Goal: Information Seeking & Learning: Find specific fact

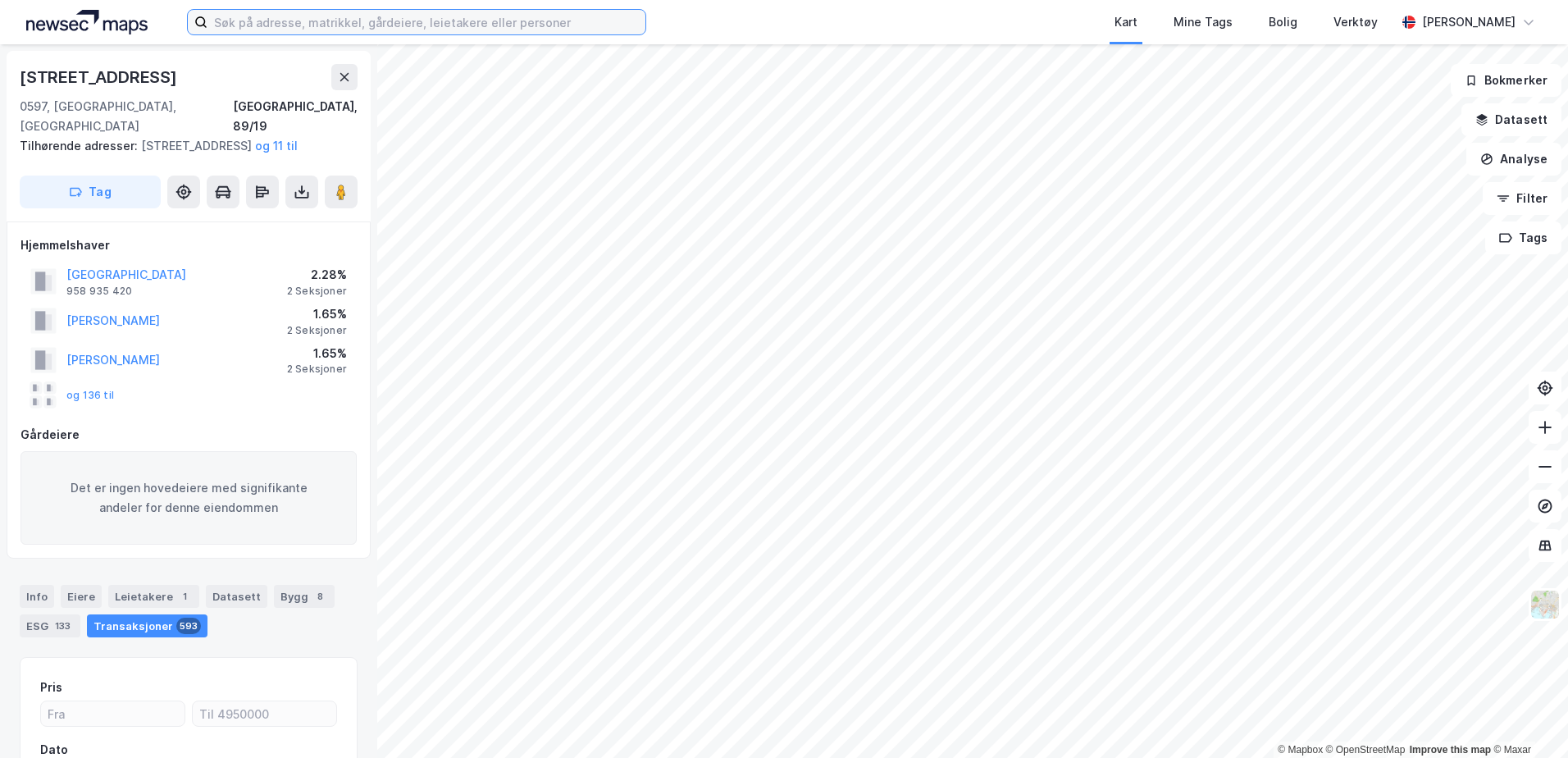
click at [374, 25] on input at bounding box center [426, 22] width 438 height 25
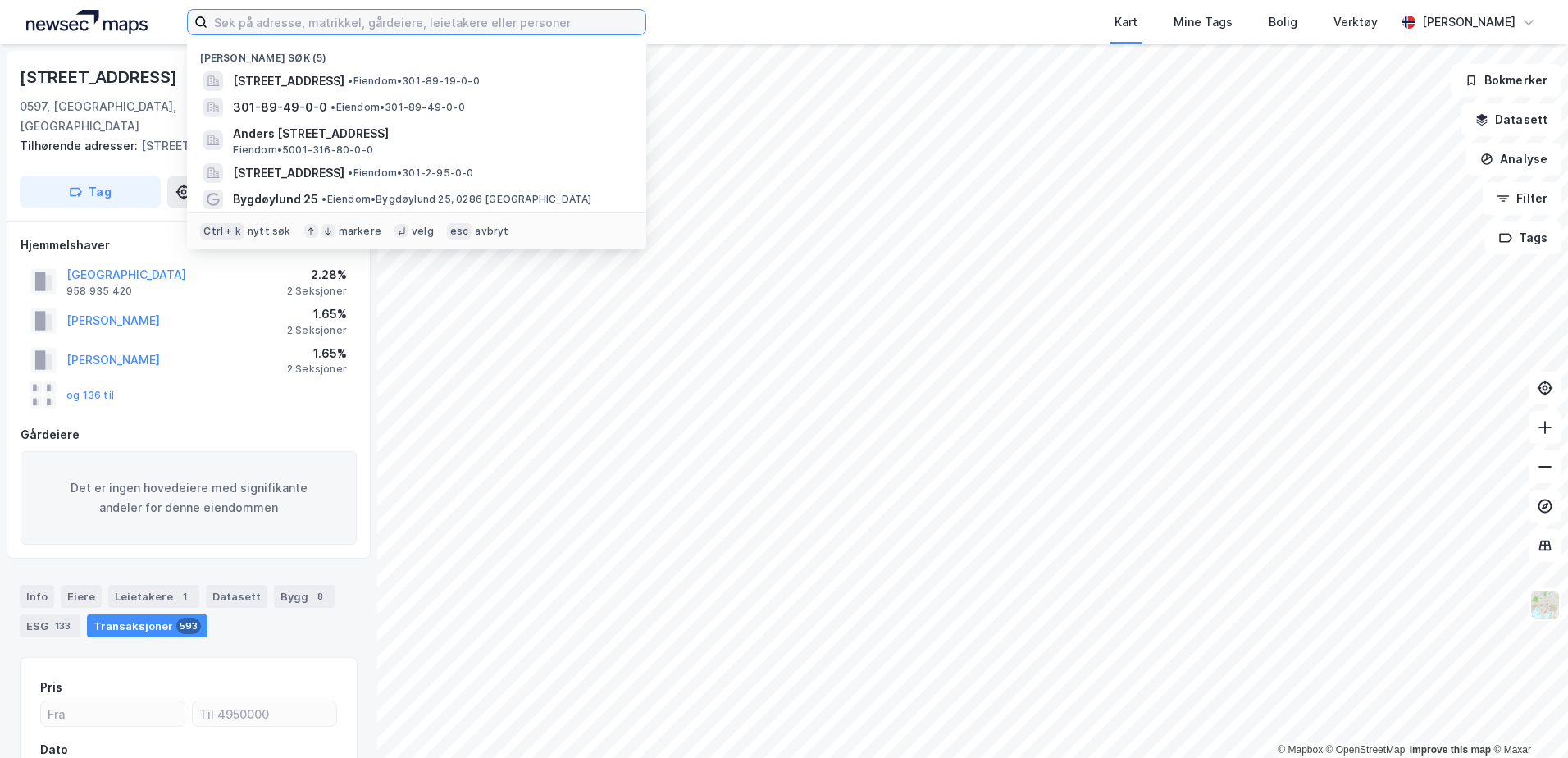
click at [425, 26] on input at bounding box center [426, 22] width 438 height 25
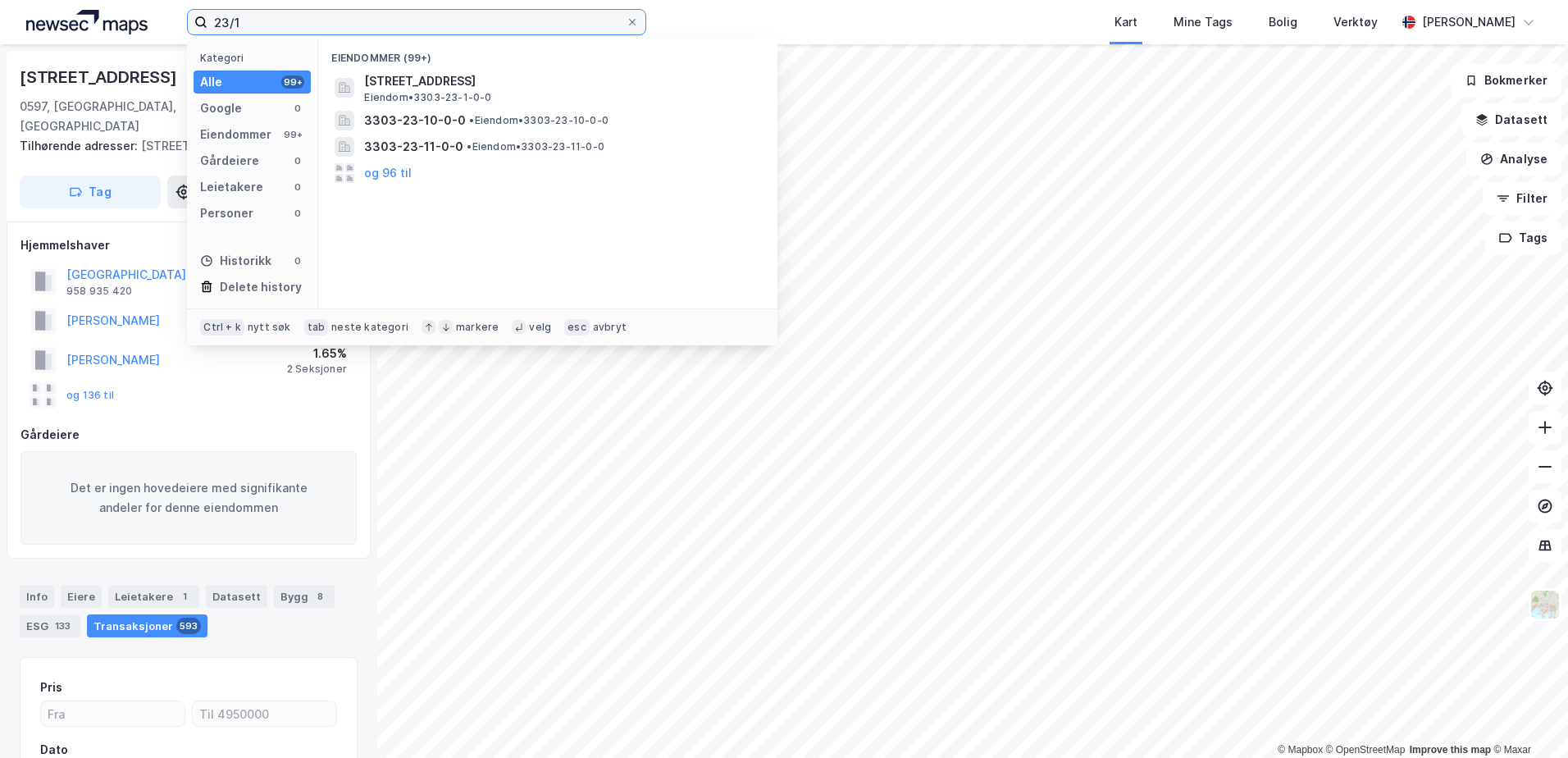
click at [500, 21] on input "23/1" at bounding box center [417, 22] width 419 height 25
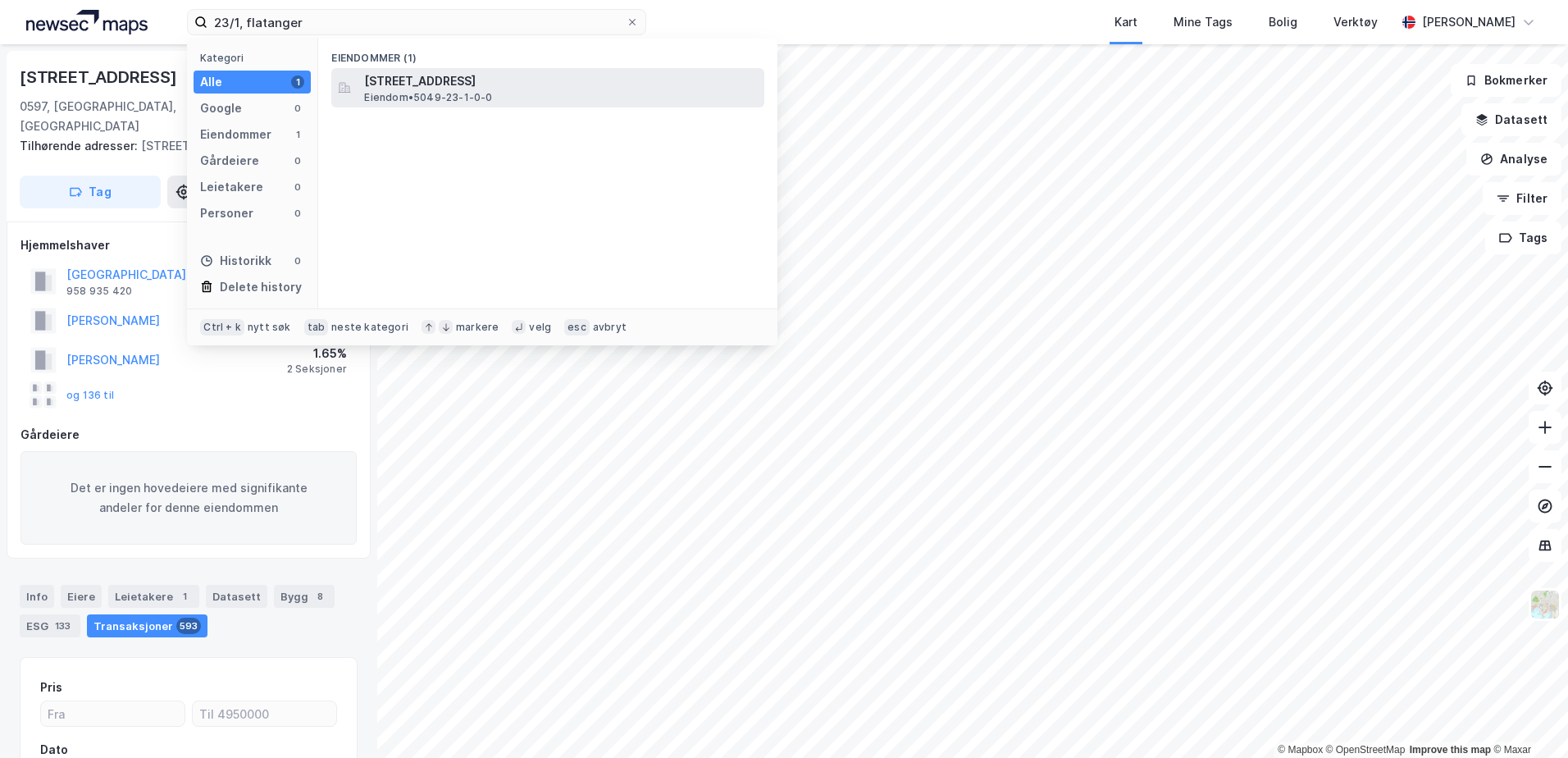
click at [456, 72] on span "[STREET_ADDRESS]" at bounding box center [560, 81] width 394 height 20
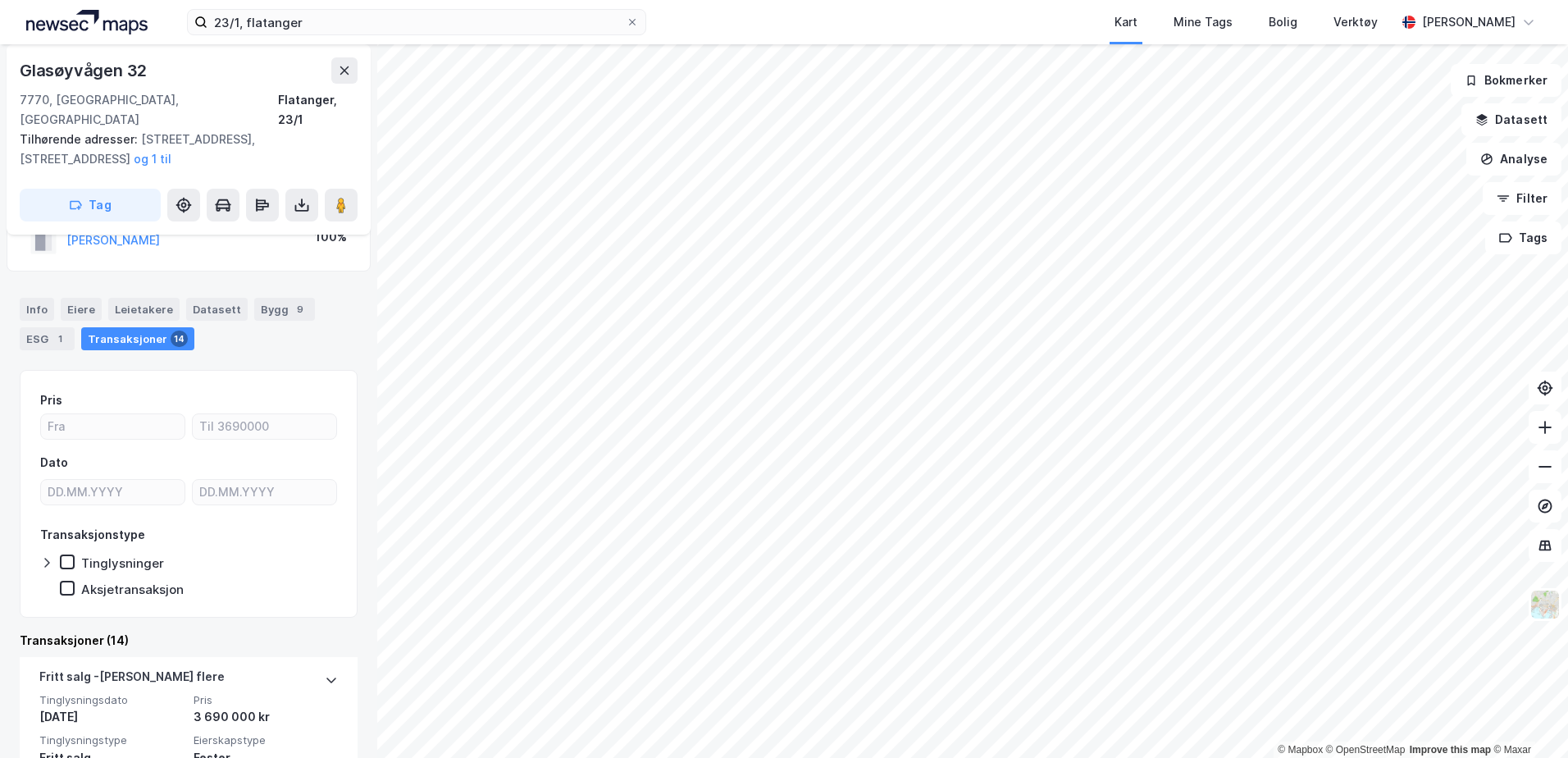
scroll to position [164, 0]
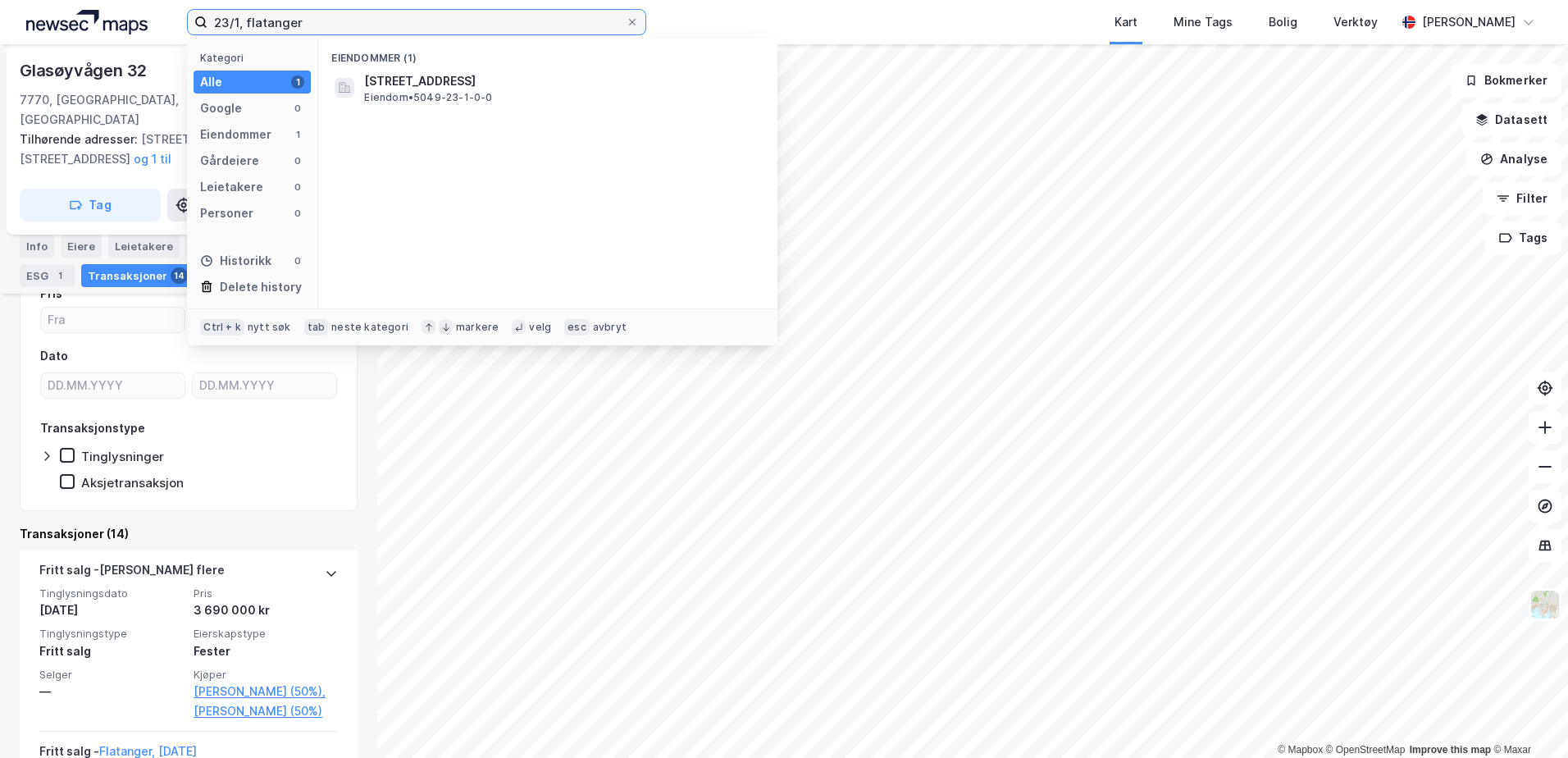
drag, startPoint x: 242, startPoint y: 22, endPoint x: 205, endPoint y: 22, distance: 37.0
click at [205, 22] on label "23/1, flatanger" at bounding box center [417, 23] width 459 height 26
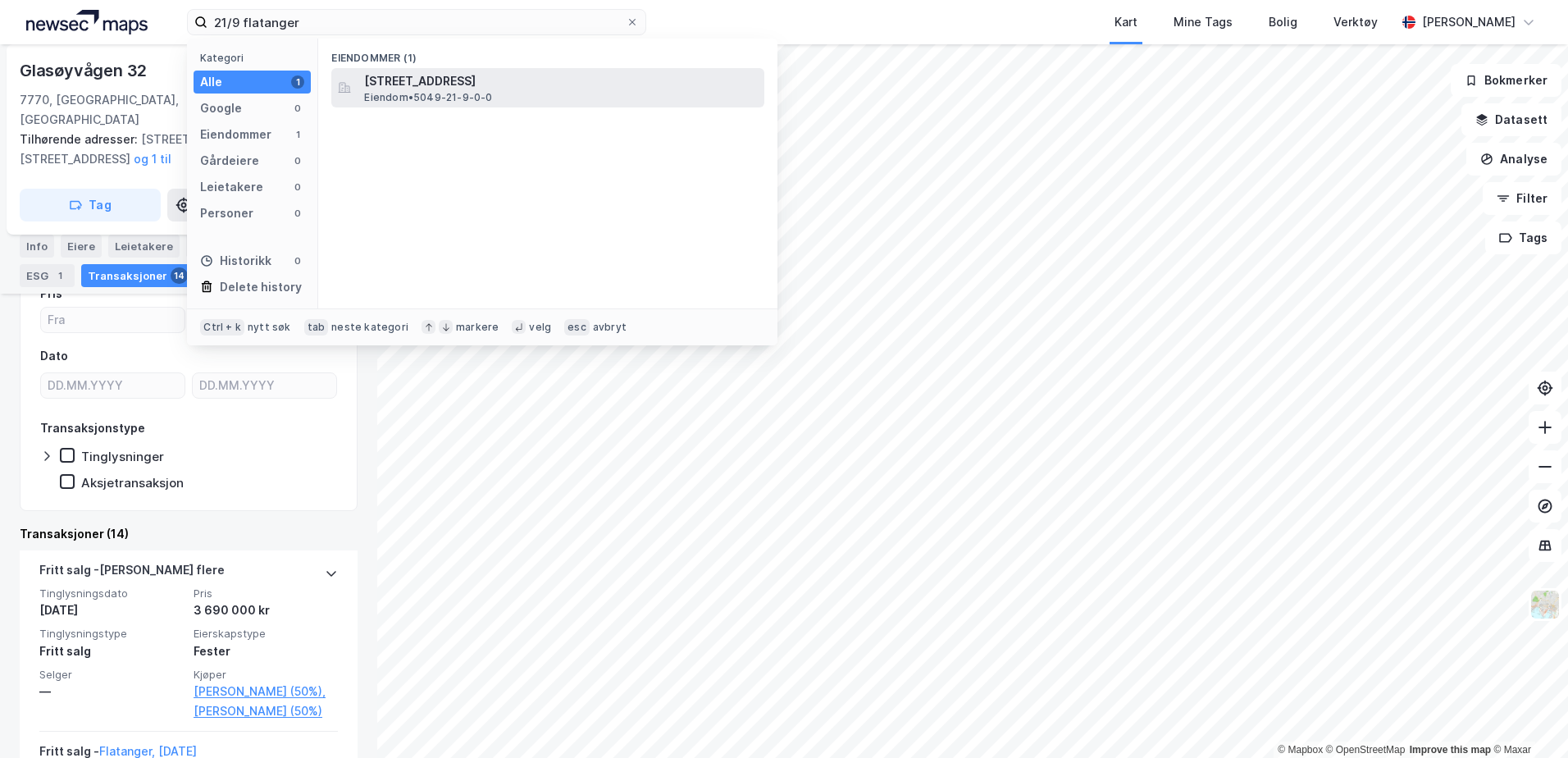
click at [526, 89] on span "[STREET_ADDRESS]" at bounding box center [560, 81] width 394 height 20
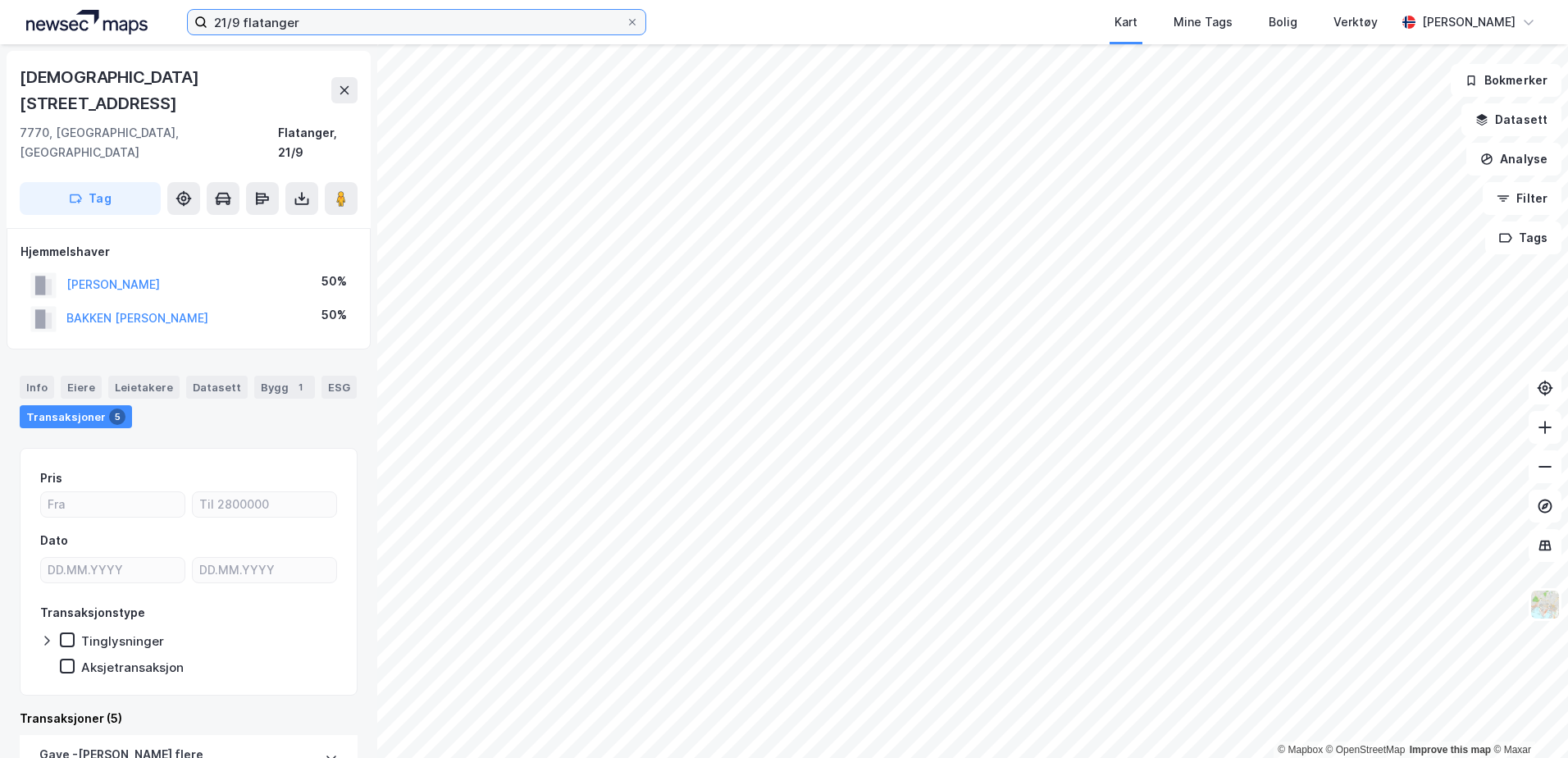
click at [239, 20] on input "21/9 flatanger" at bounding box center [417, 22] width 419 height 25
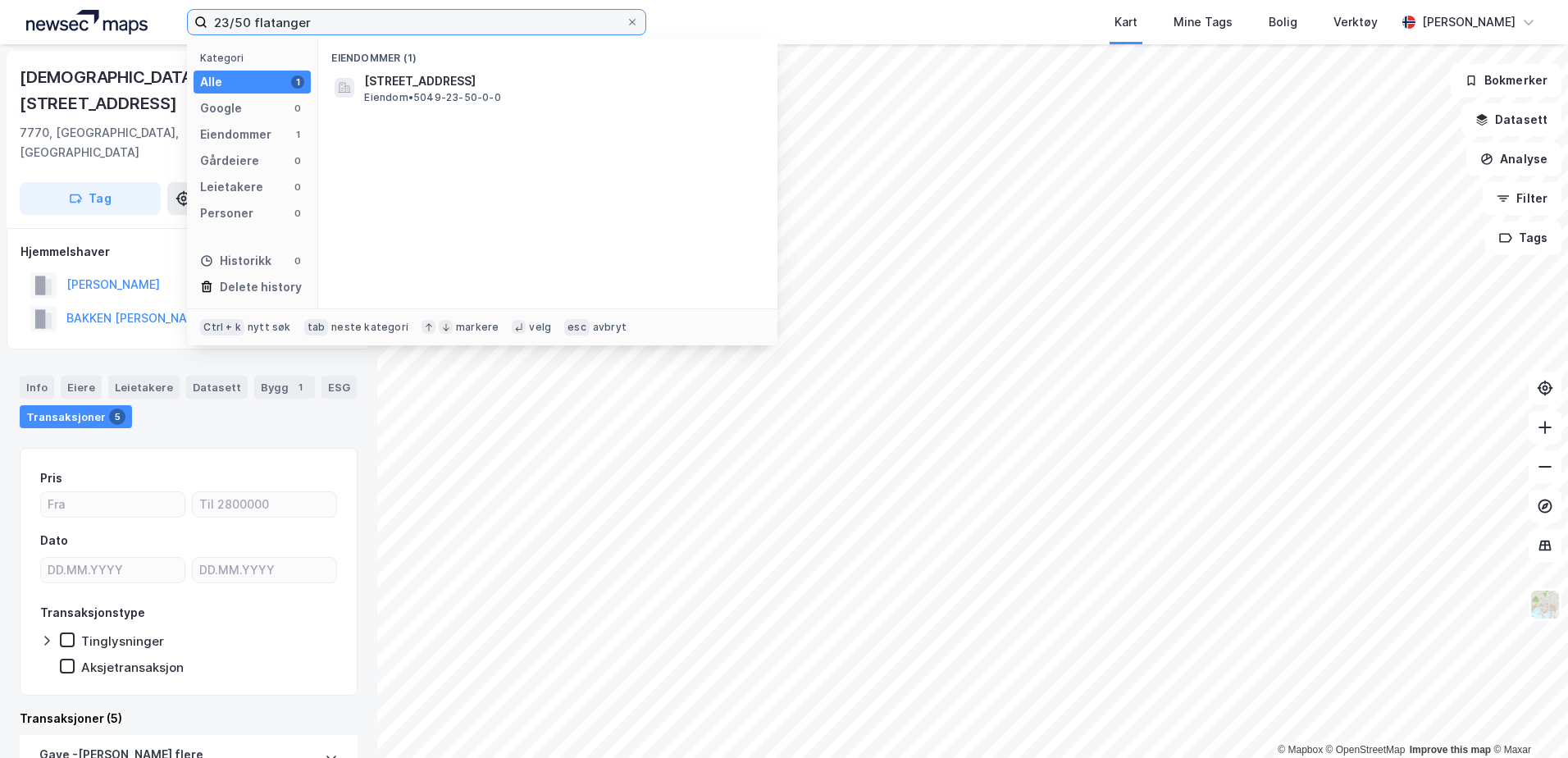
type input "23/50 flatanger"
click at [574, 80] on span "[STREET_ADDRESS]" at bounding box center [560, 81] width 394 height 20
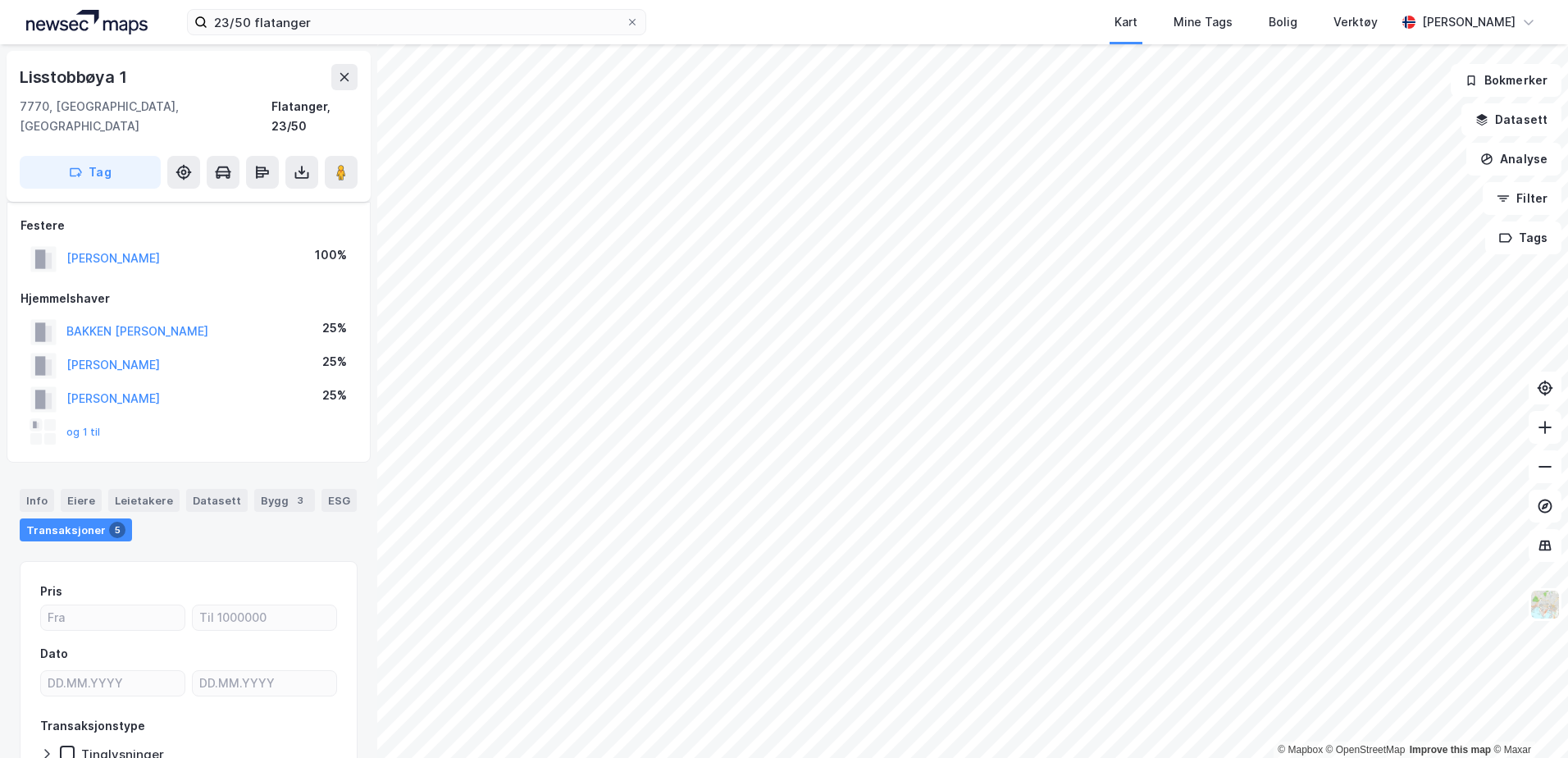
scroll to position [90, 0]
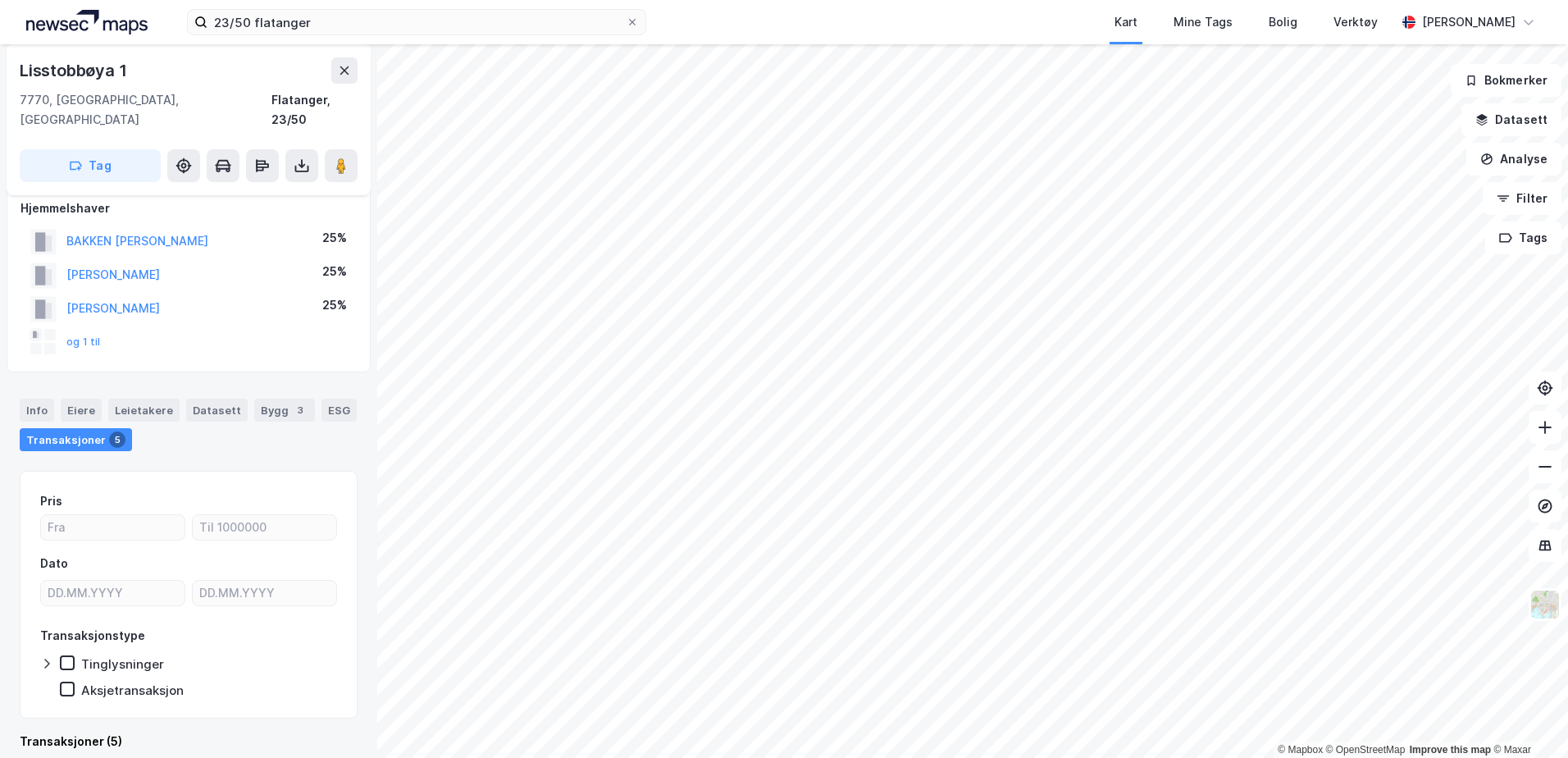
click at [552, 0] on html "23/50 flatanger Kart Mine Tags Bolig Verktøy [PERSON_NAME] © Mapbox © OpenStree…" at bounding box center [784, 379] width 1568 height 758
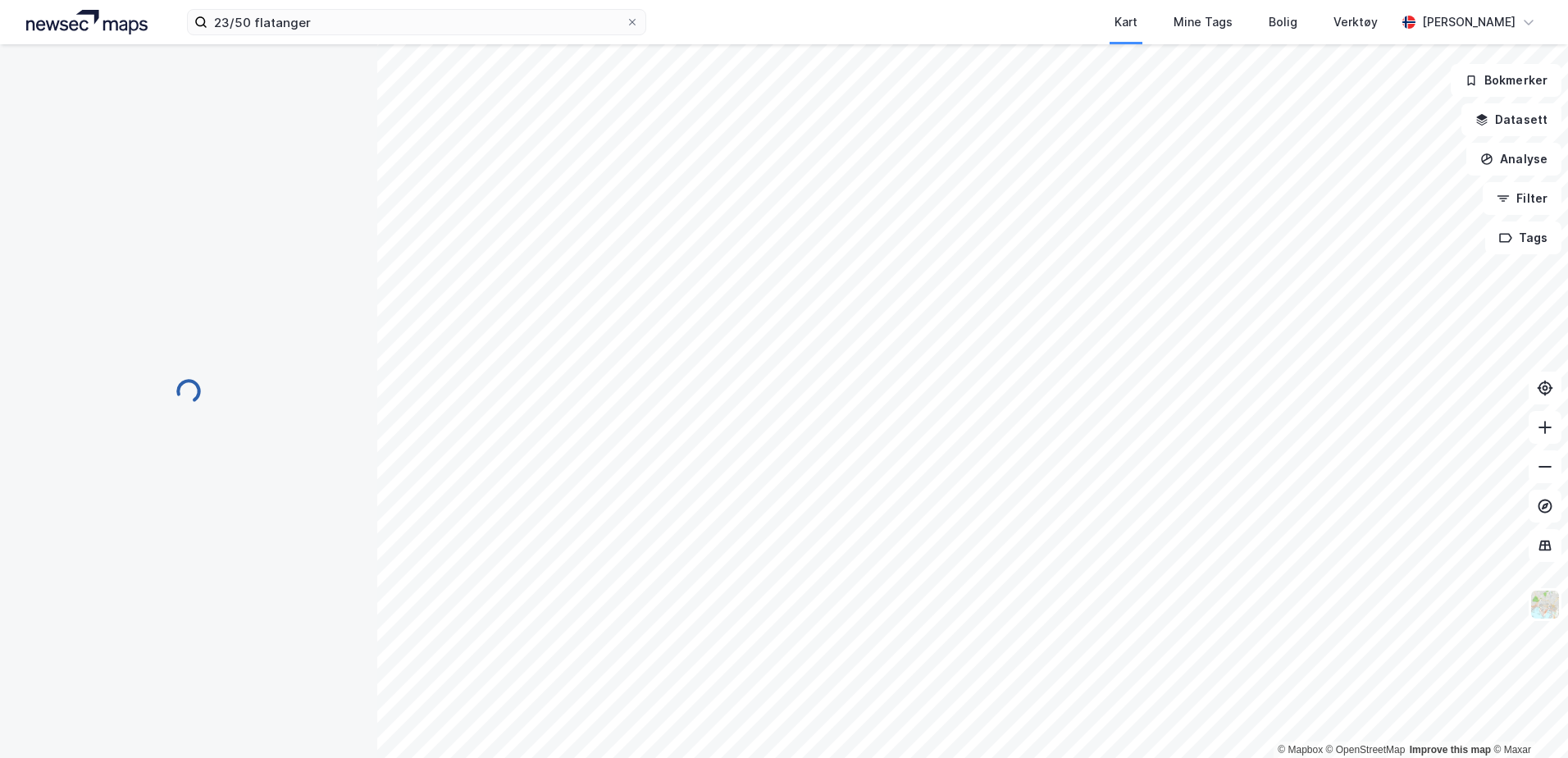
scroll to position [90, 0]
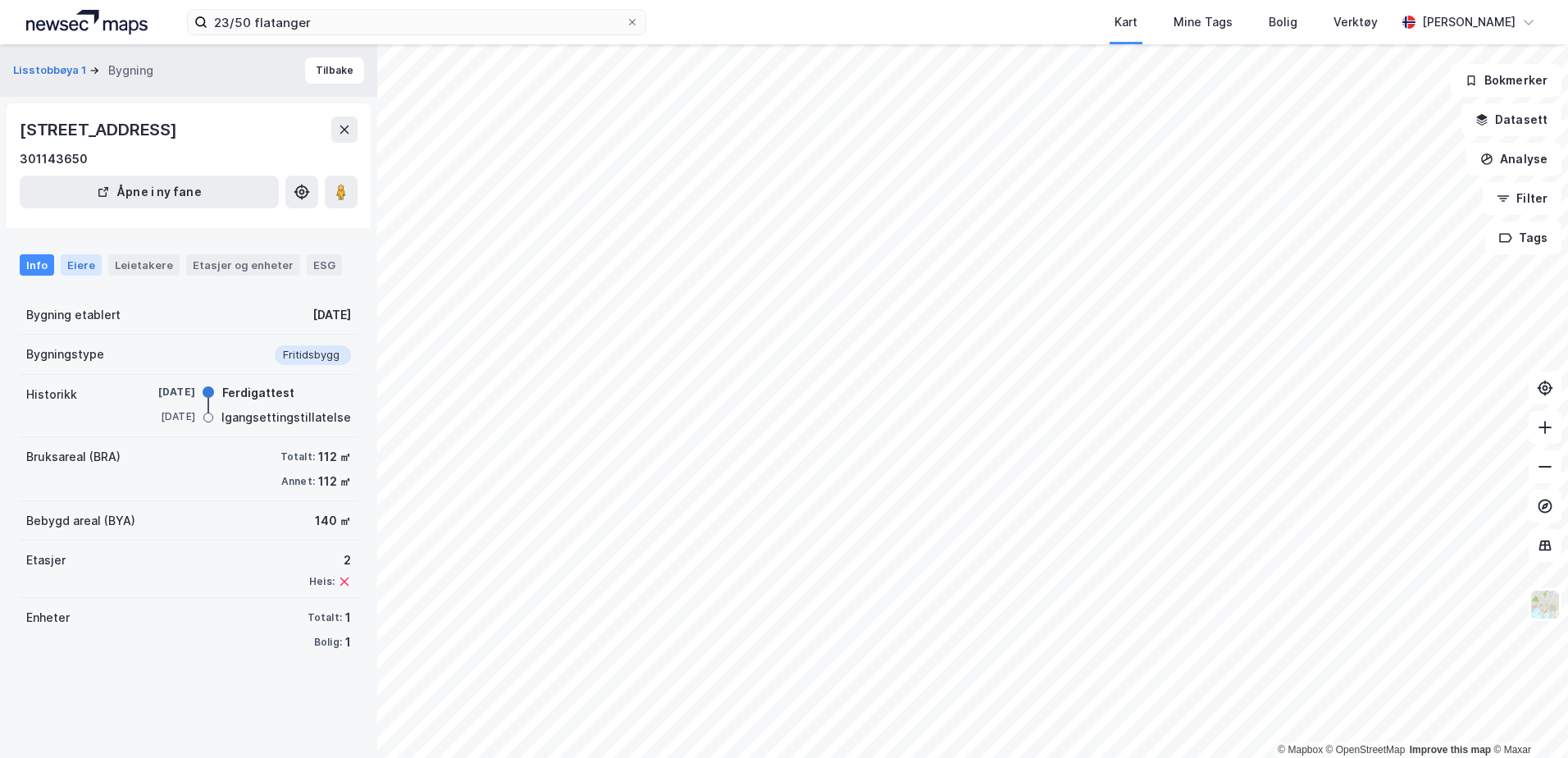
click at [84, 266] on div "Eiere" at bounding box center [80, 265] width 41 height 22
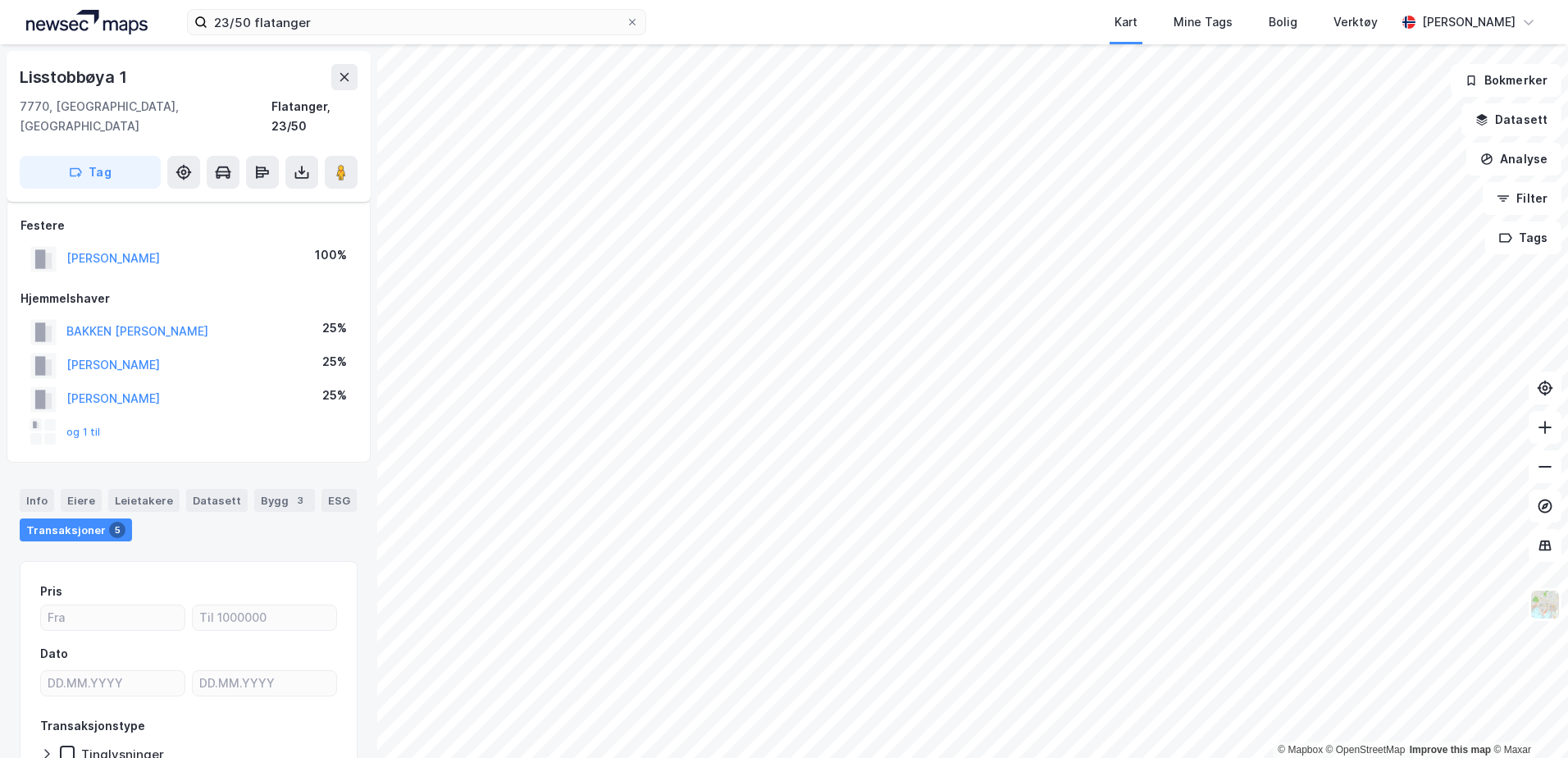
scroll to position [90, 0]
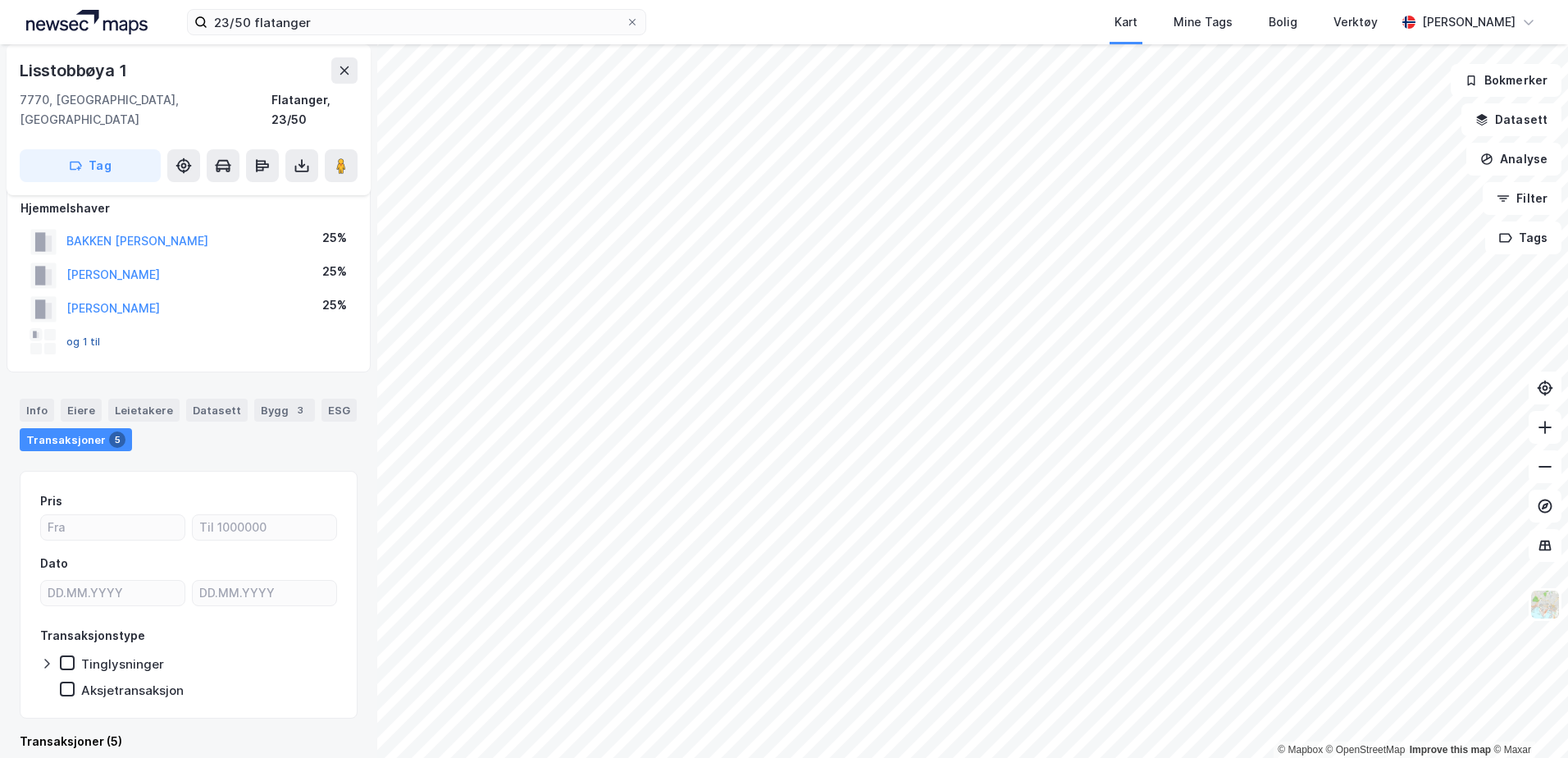
click at [0, 0] on button "og 1 til" at bounding box center [0, 0] width 0 height 0
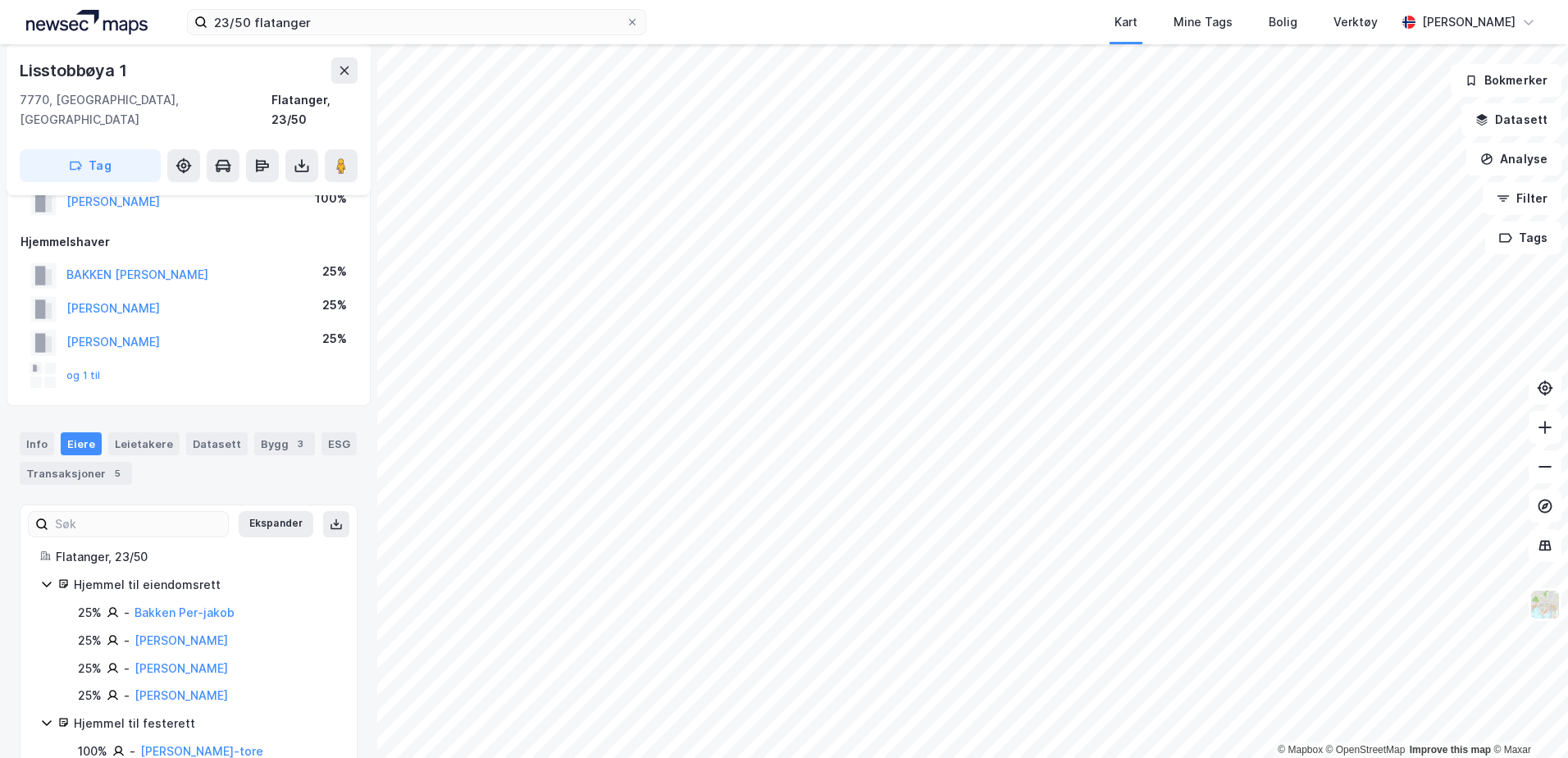
scroll to position [80, 0]
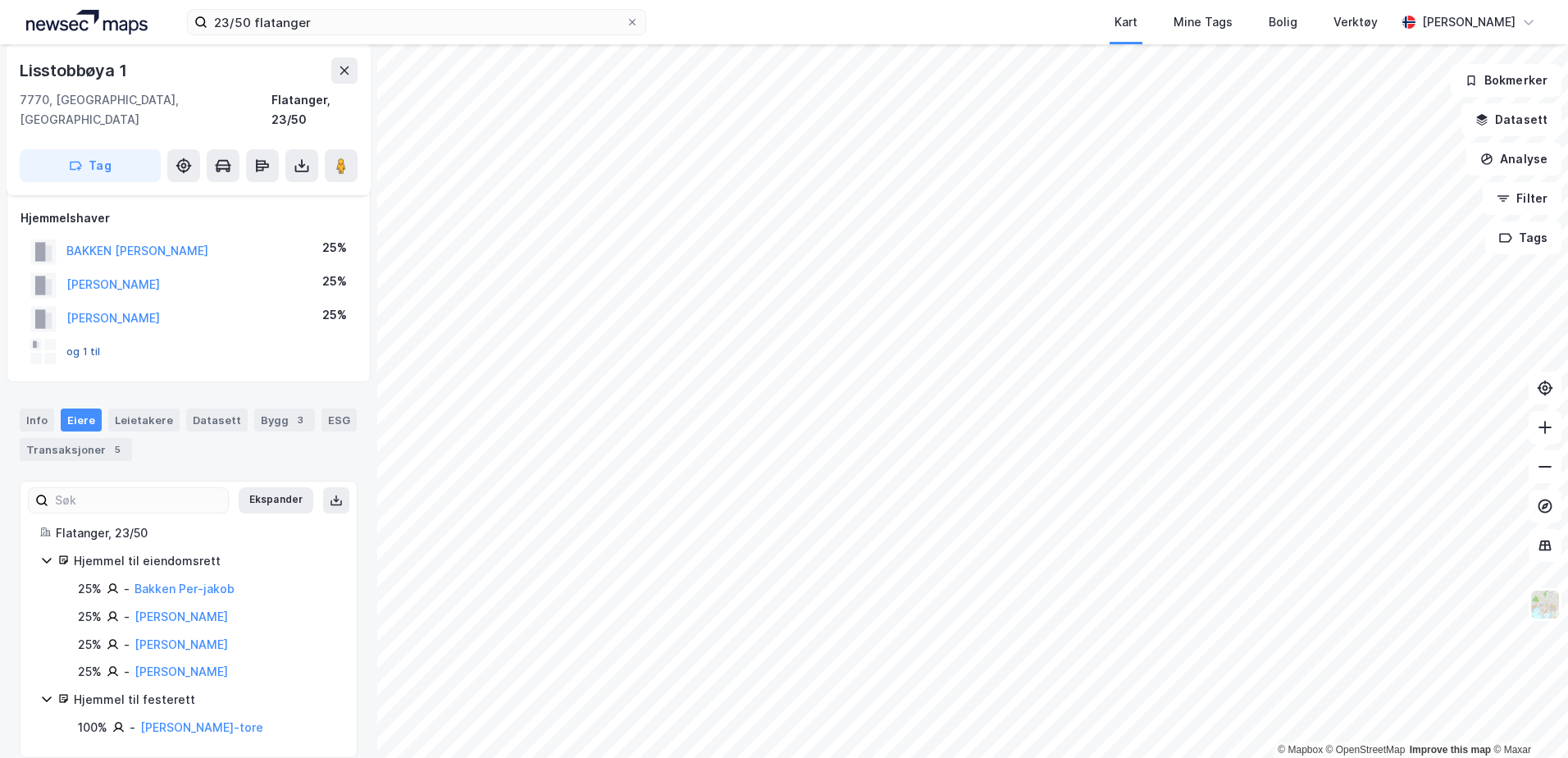
click at [0, 0] on button "og 1 til" at bounding box center [0, 0] width 0 height 0
click at [0, 0] on button "[PERSON_NAME]" at bounding box center [0, 0] width 0 height 0
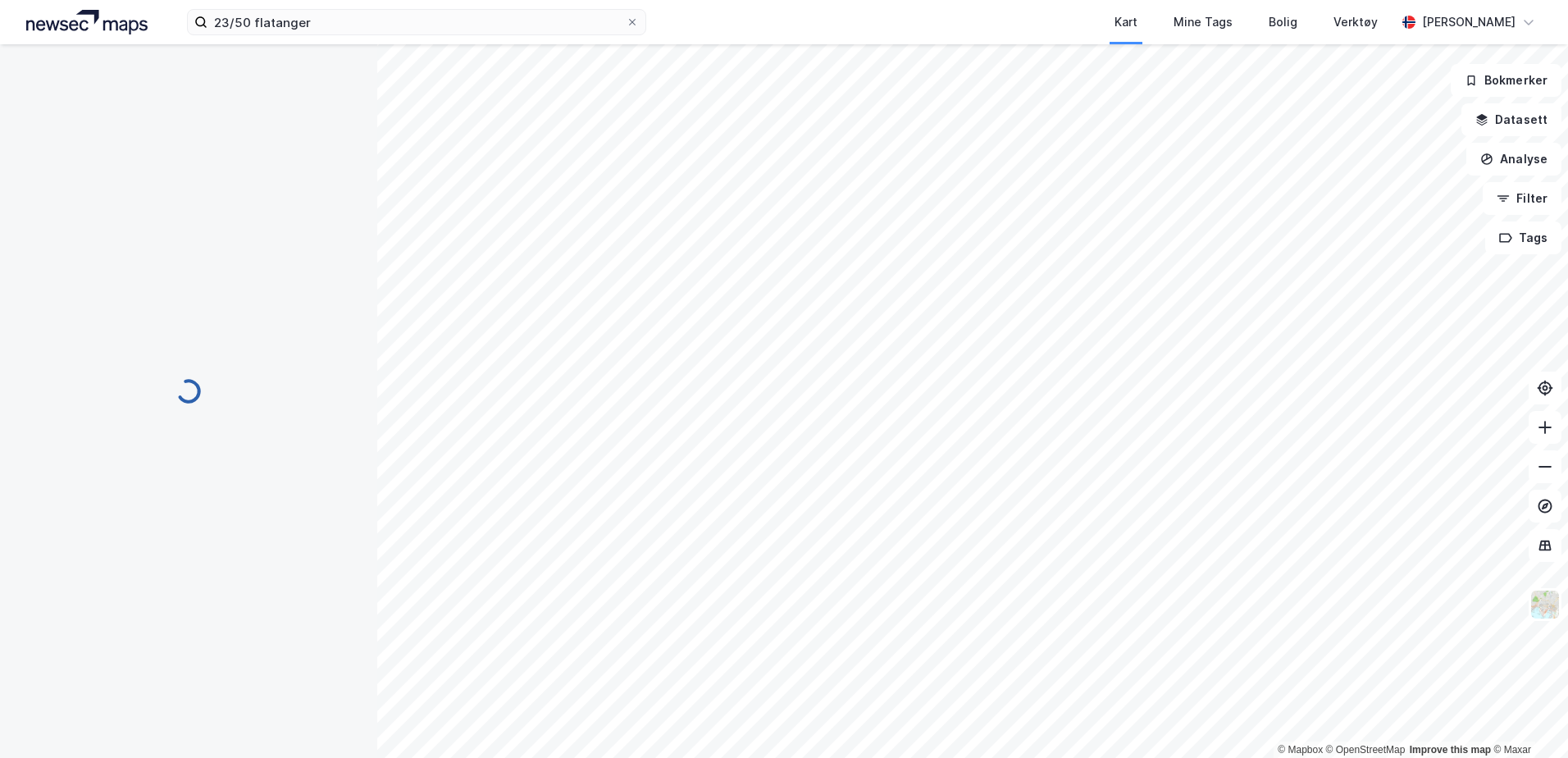
scroll to position [80, 0]
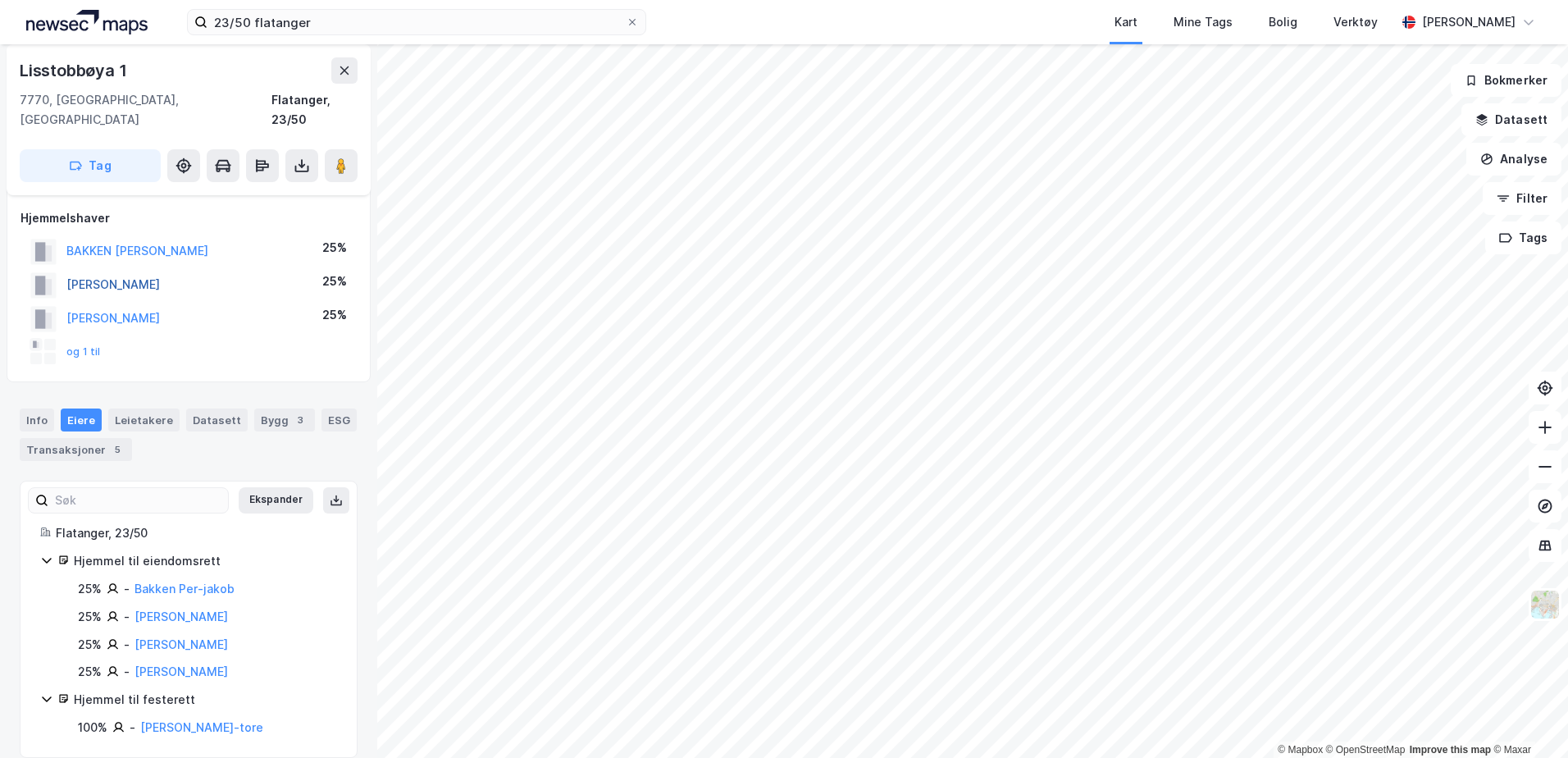
click at [0, 0] on button "[PERSON_NAME]" at bounding box center [0, 0] width 0 height 0
